Goal: Register for event/course: Sign up to attend an event or enroll in a course

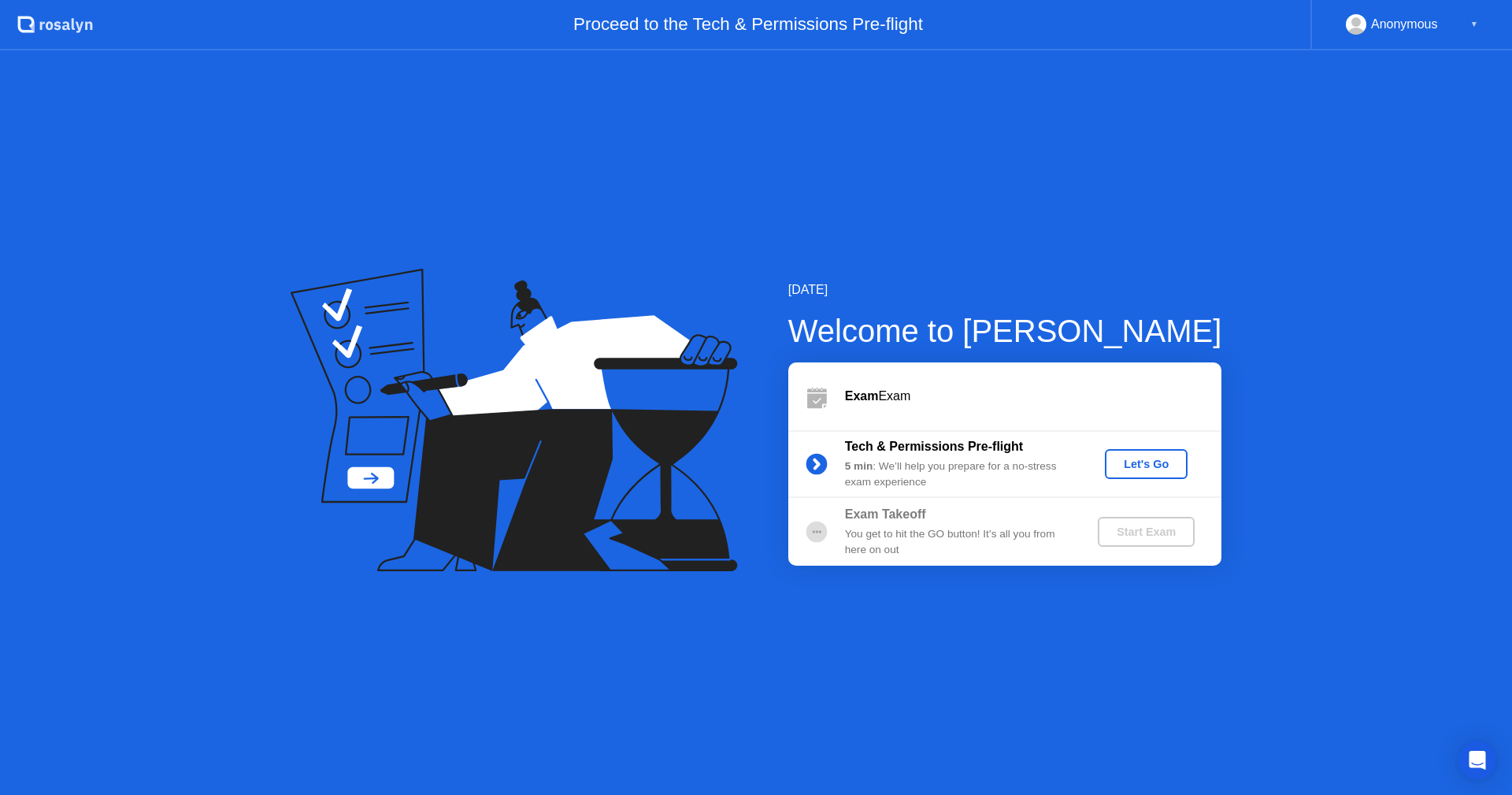
click at [1166, 471] on div "Let's Go" at bounding box center [1146, 464] width 70 height 12
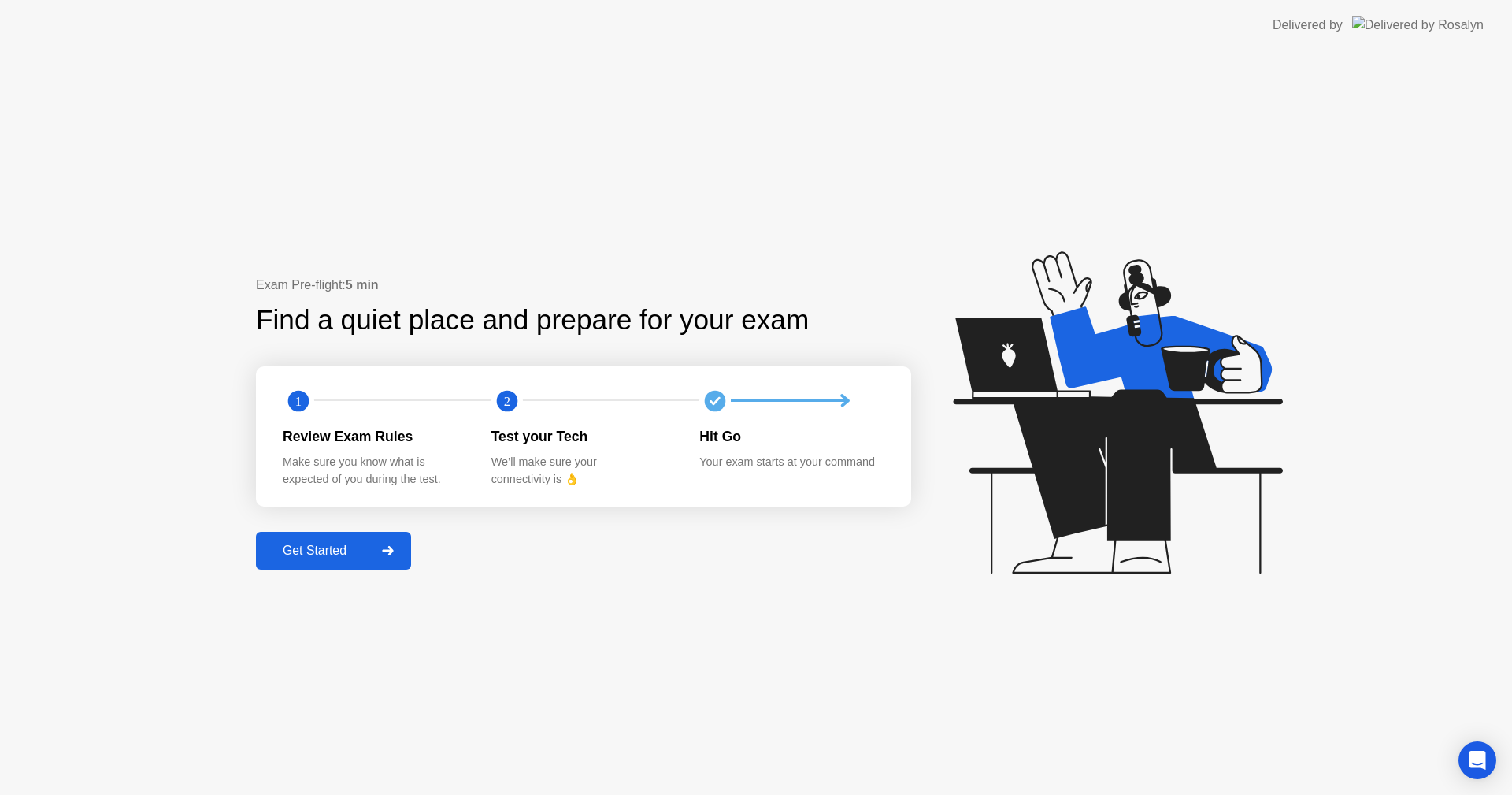
click at [296, 557] on div "Get Started" at bounding box center [315, 551] width 108 height 14
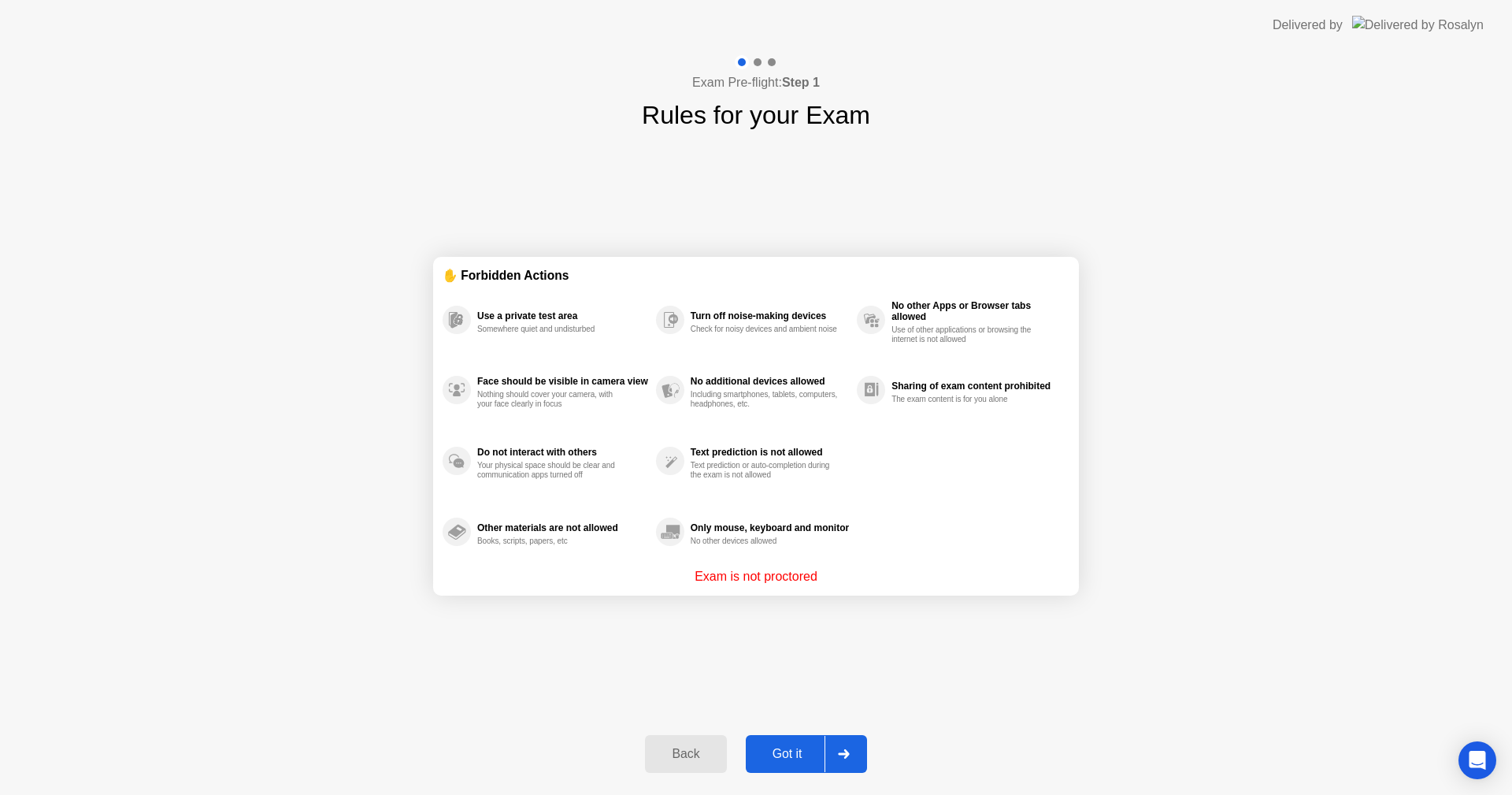
click at [790, 753] on div "Got it" at bounding box center [787, 753] width 74 height 14
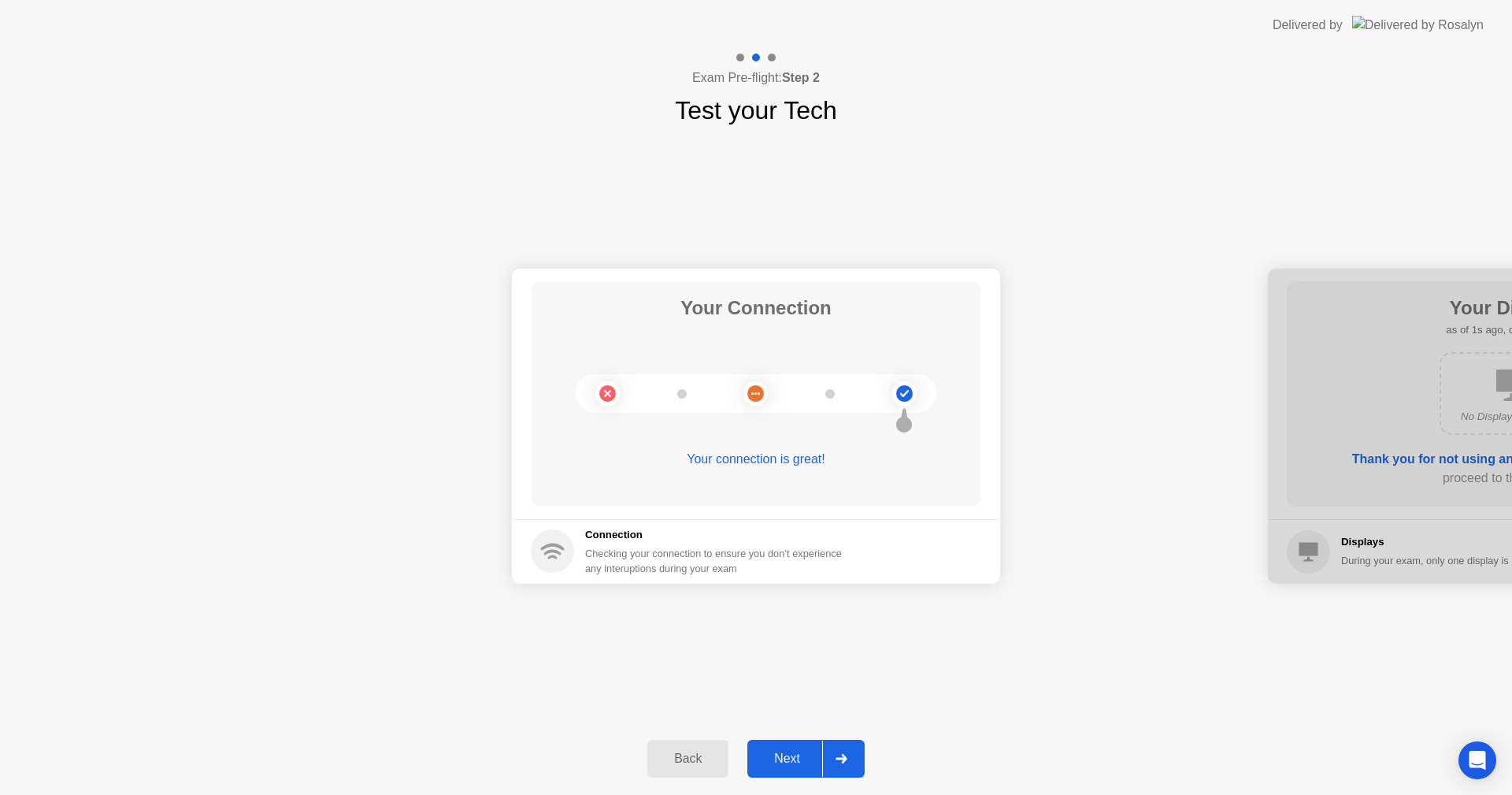
click at [787, 755] on div "Next" at bounding box center [787, 758] width 70 height 14
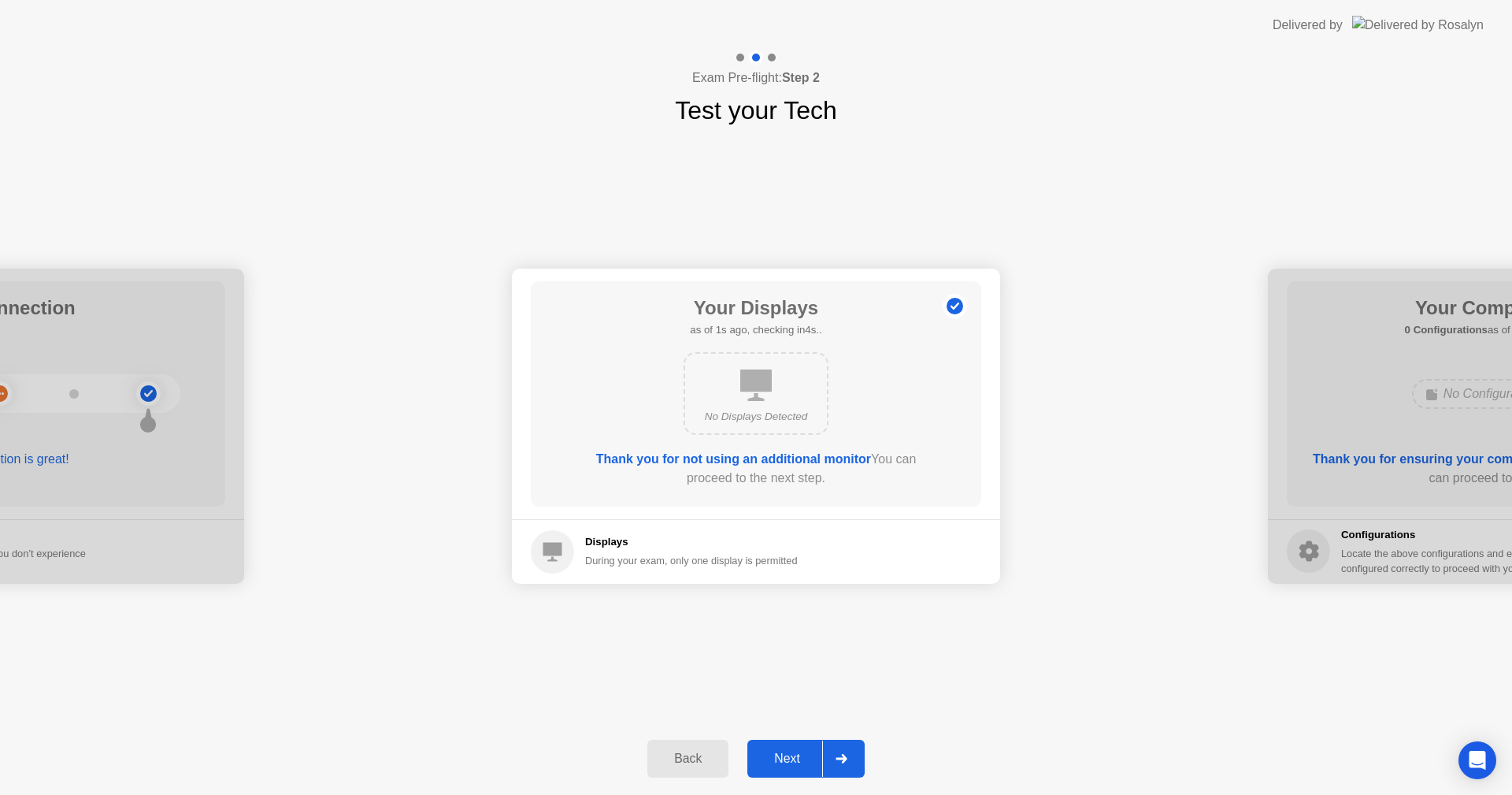
click at [787, 755] on div "Next" at bounding box center [787, 758] width 70 height 14
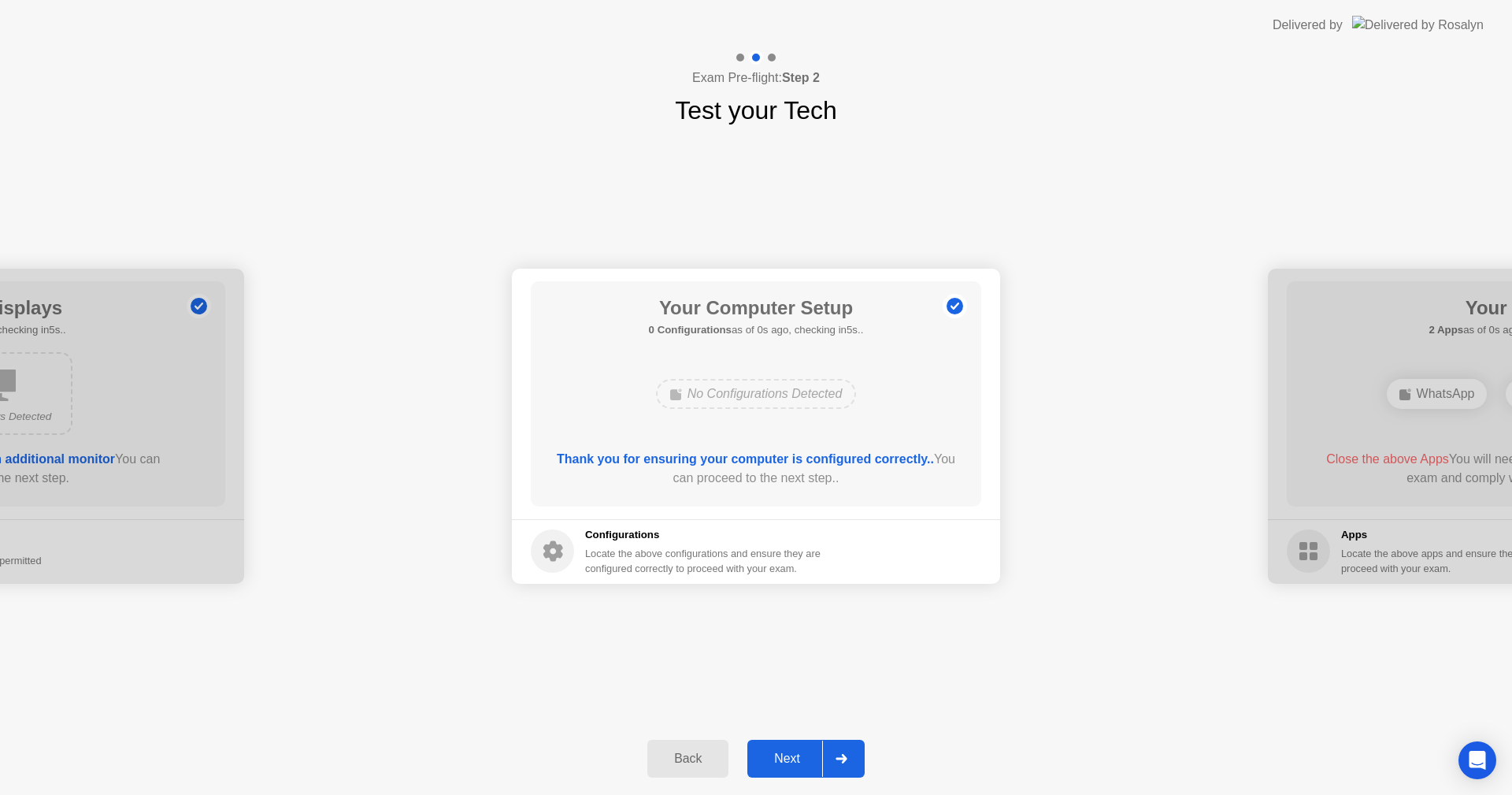
click at [787, 755] on div "Next" at bounding box center [787, 758] width 70 height 14
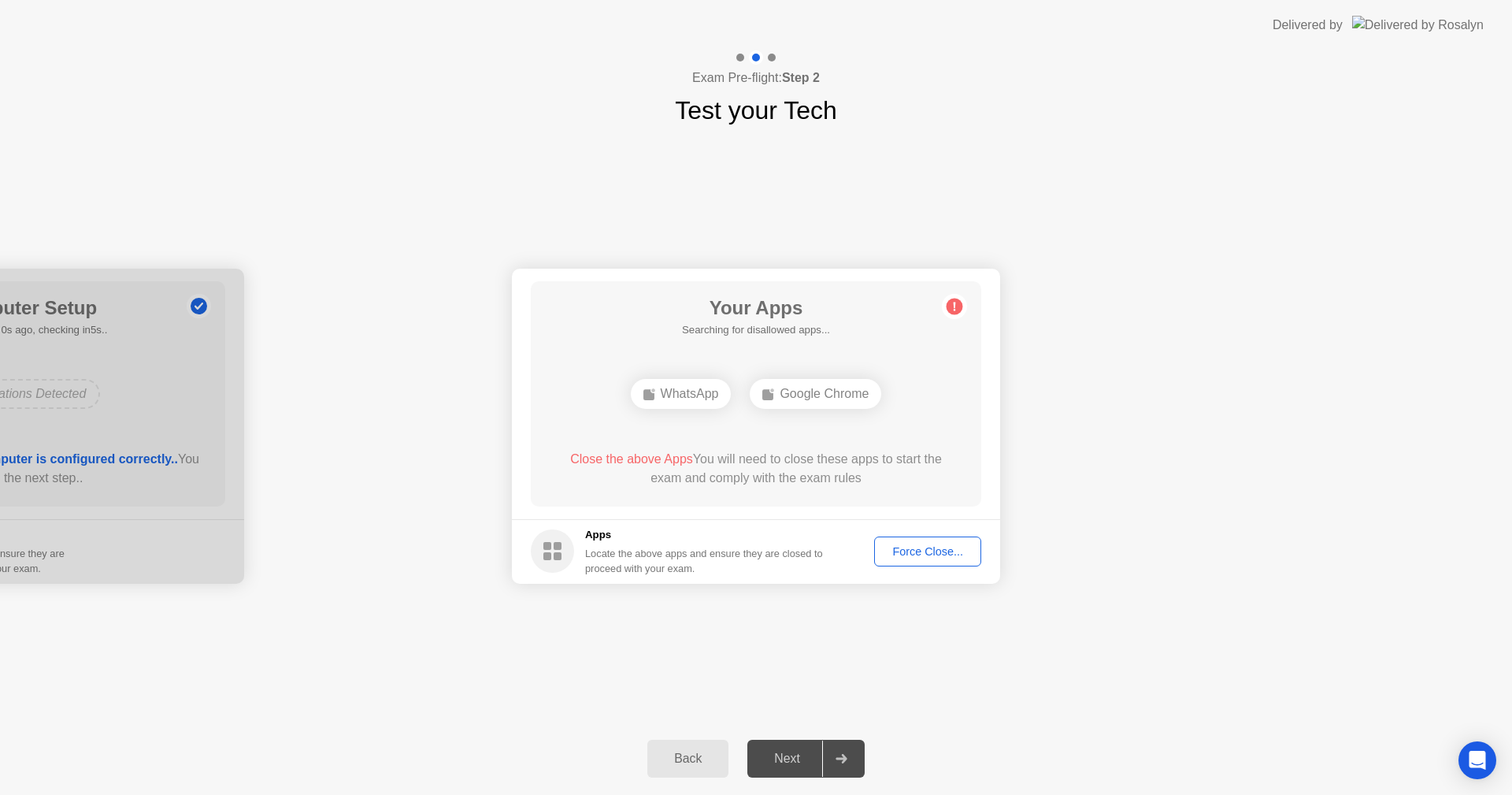
click at [919, 554] on div "Force Close..." at bounding box center [927, 551] width 96 height 12
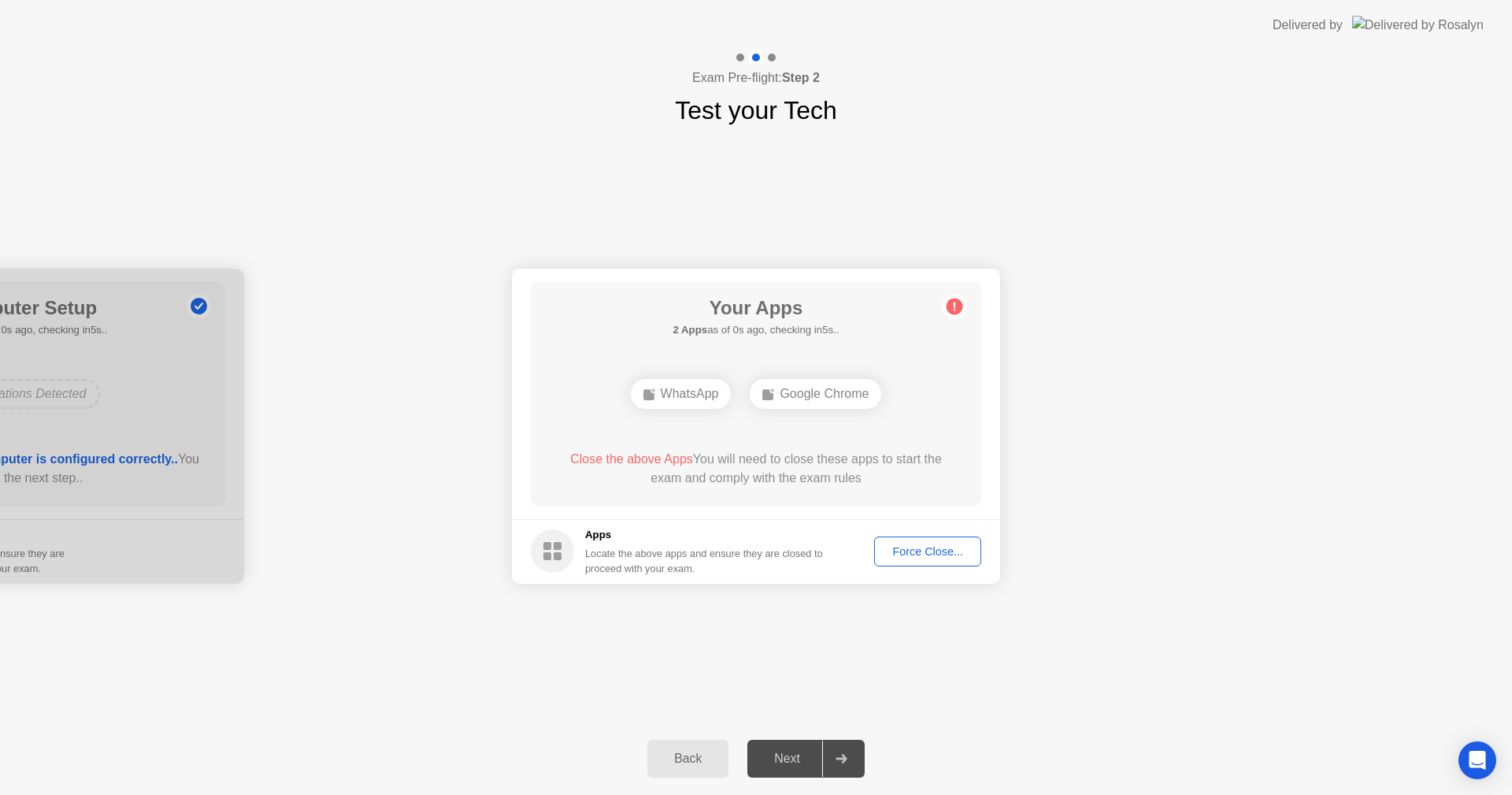
click at [925, 555] on div "Force Close..." at bounding box center [927, 551] width 96 height 12
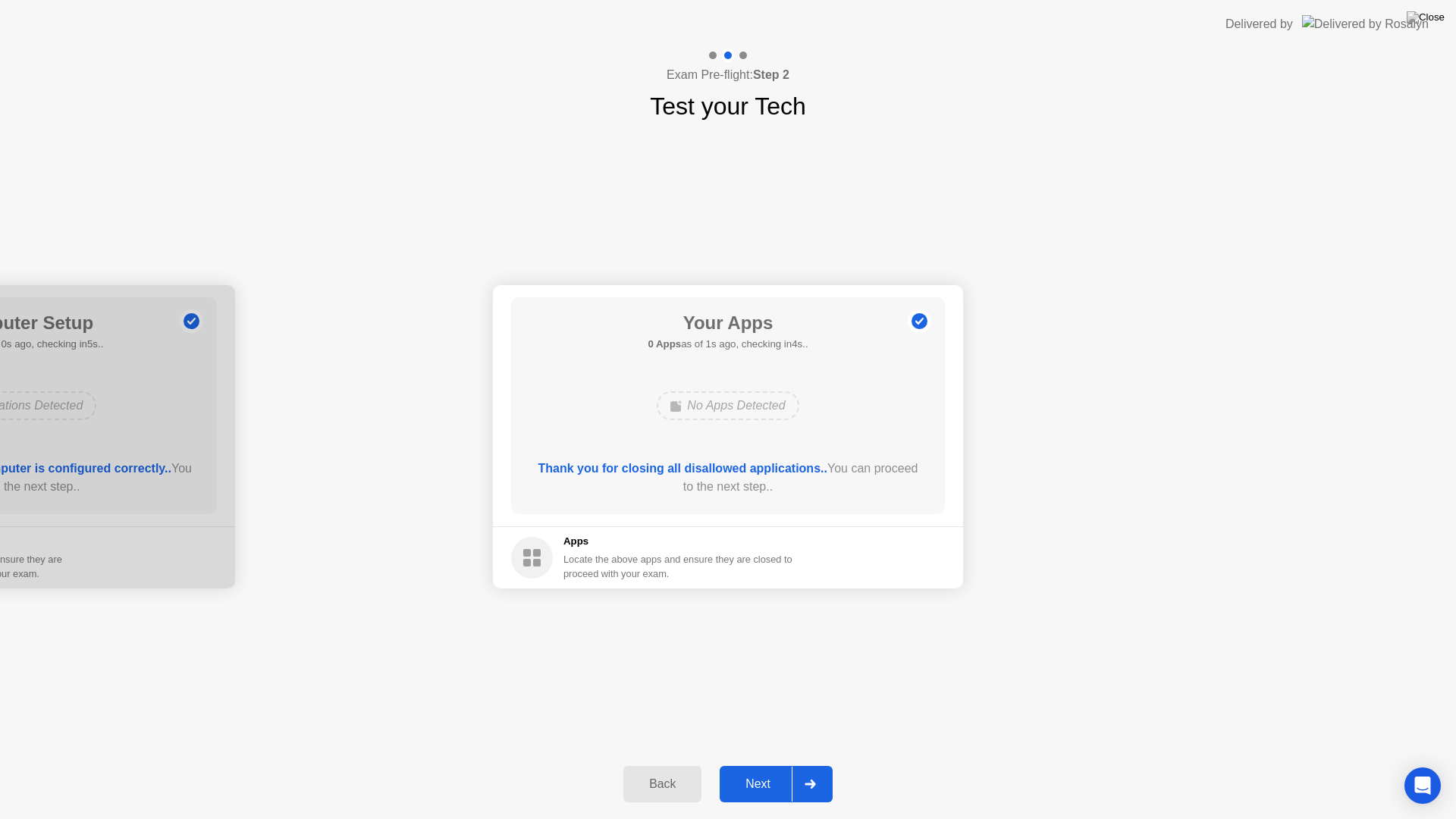
click at [743, 765] on div "Next" at bounding box center [758, 784] width 68 height 13
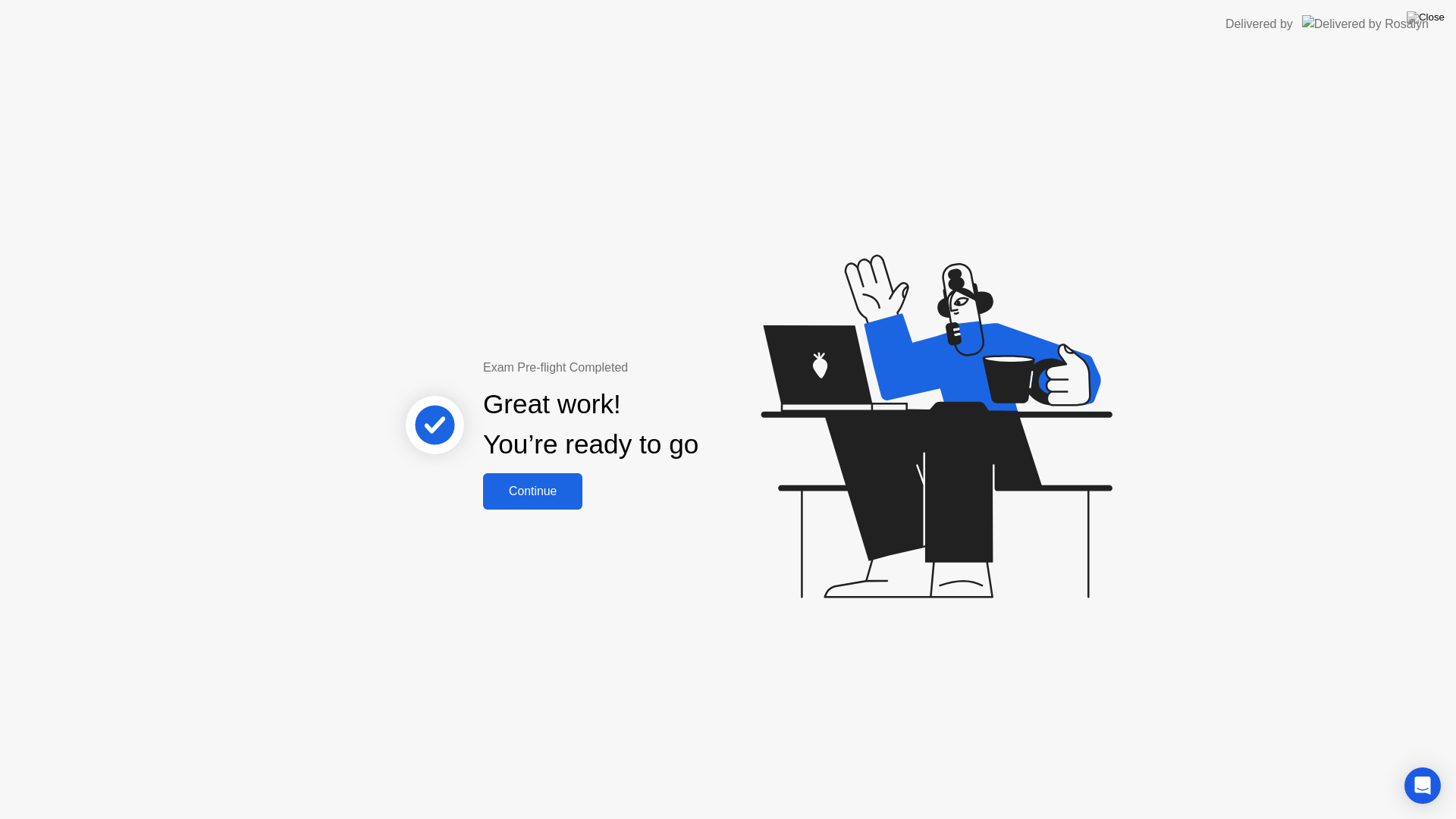
click at [521, 492] on div "Continue" at bounding box center [532, 492] width 90 height 13
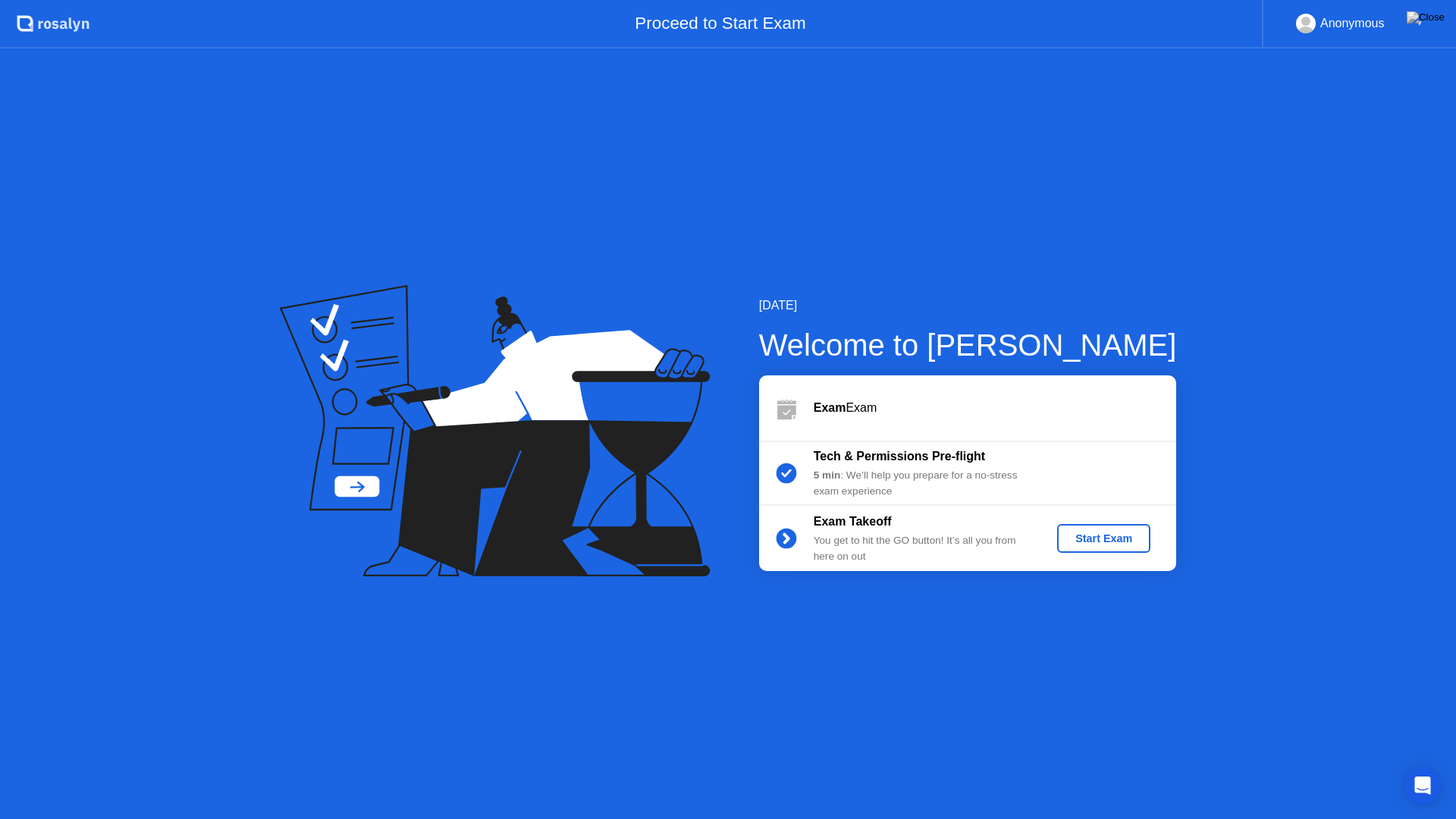
click at [1109, 544] on div "Start Exam" at bounding box center [1104, 538] width 81 height 12
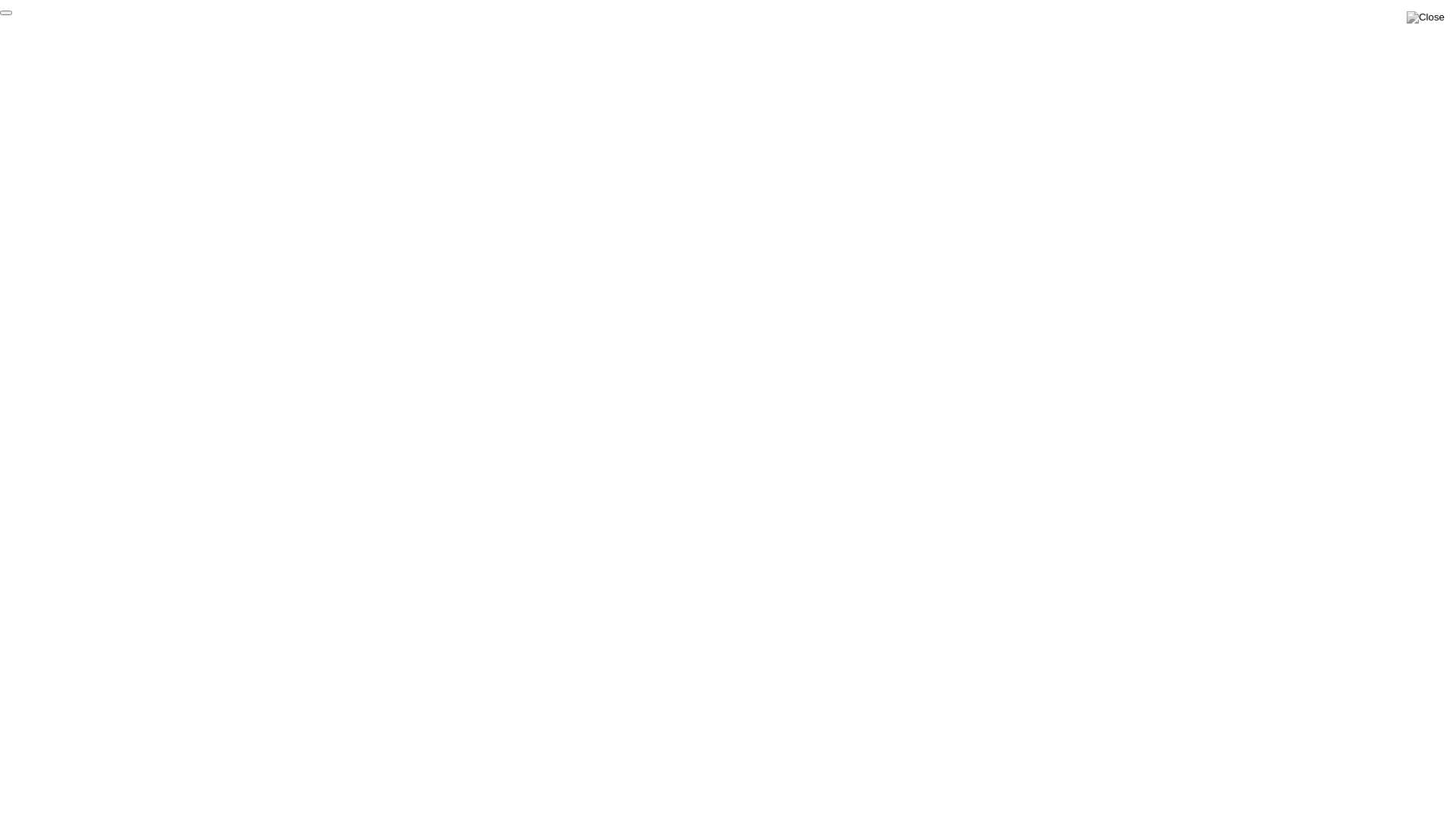
click div "End Proctoring Session"
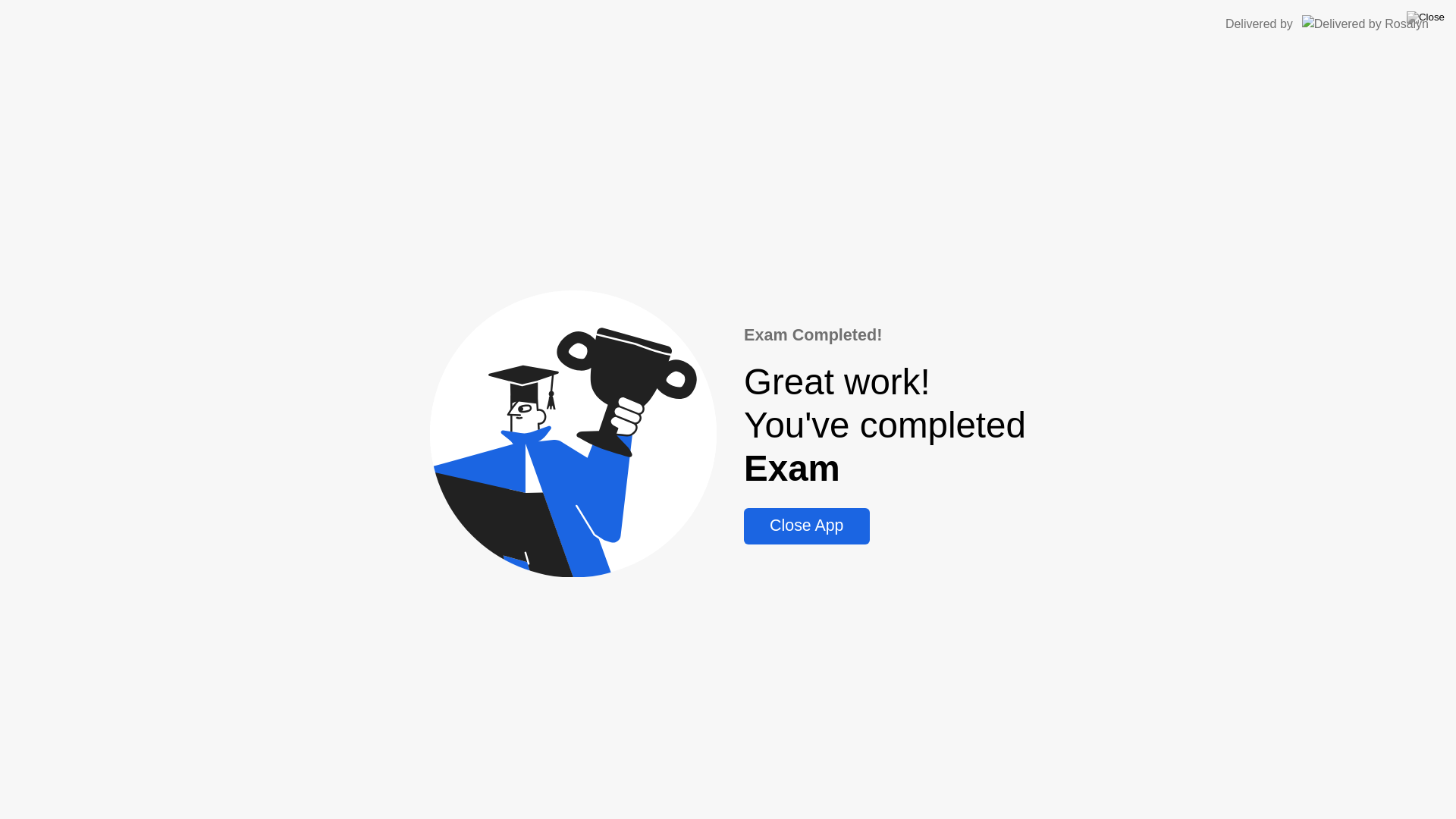
click at [822, 539] on button "Close App" at bounding box center [805, 526] width 125 height 36
